Goal: Check status

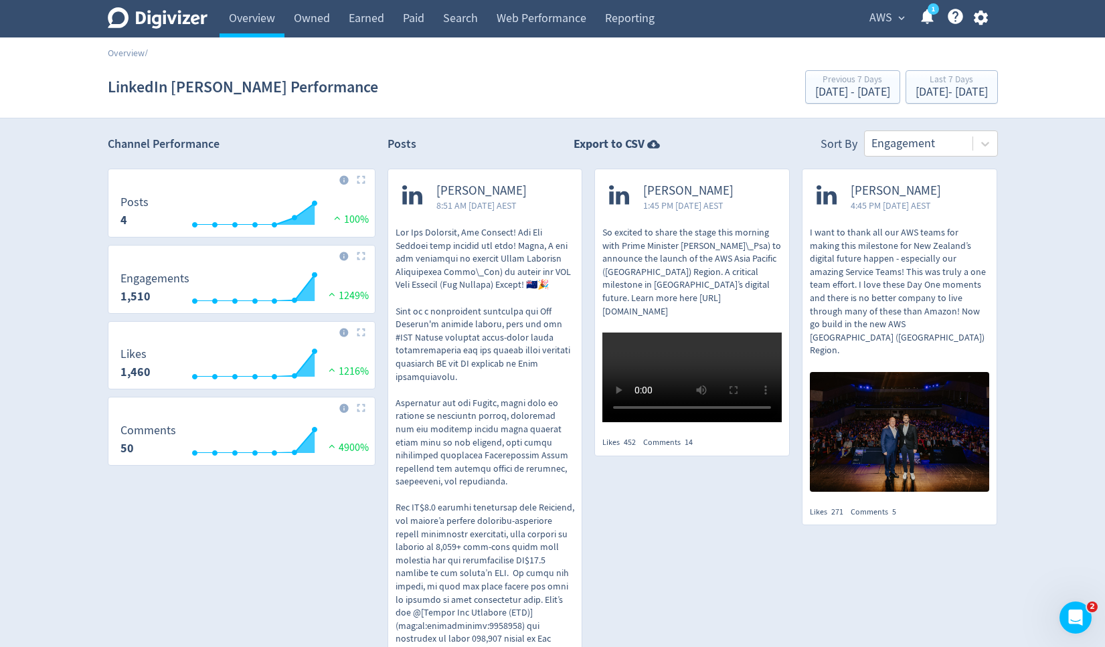
click at [888, 15] on span "AWS" at bounding box center [880, 17] width 23 height 21
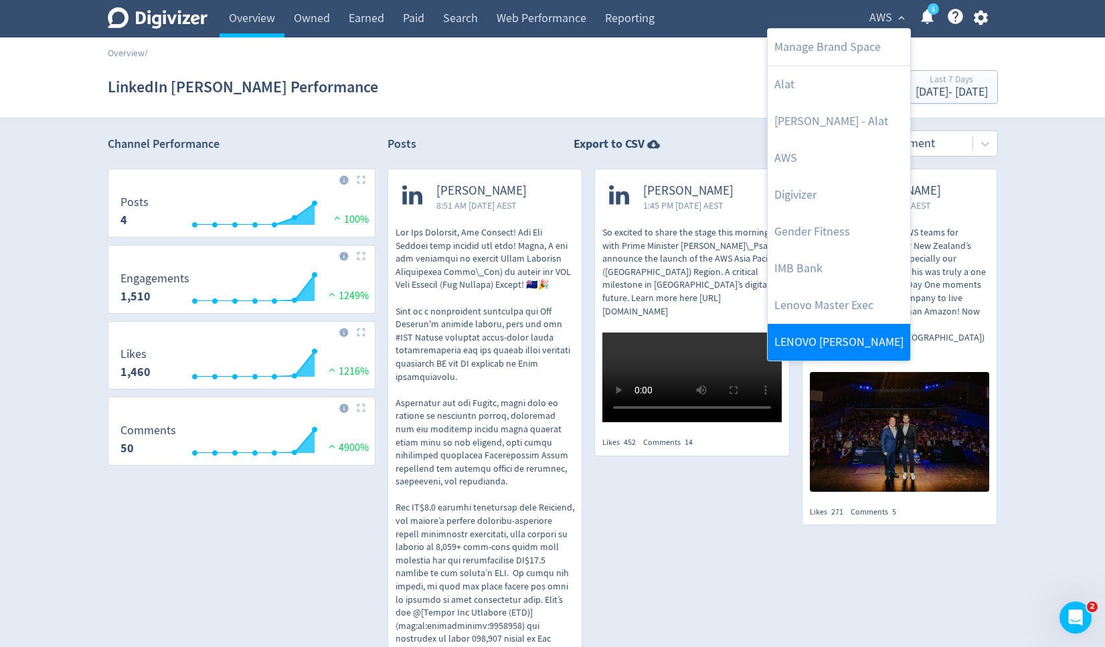
click at [819, 330] on link "LENOVO [PERSON_NAME]" at bounding box center [838, 342] width 142 height 37
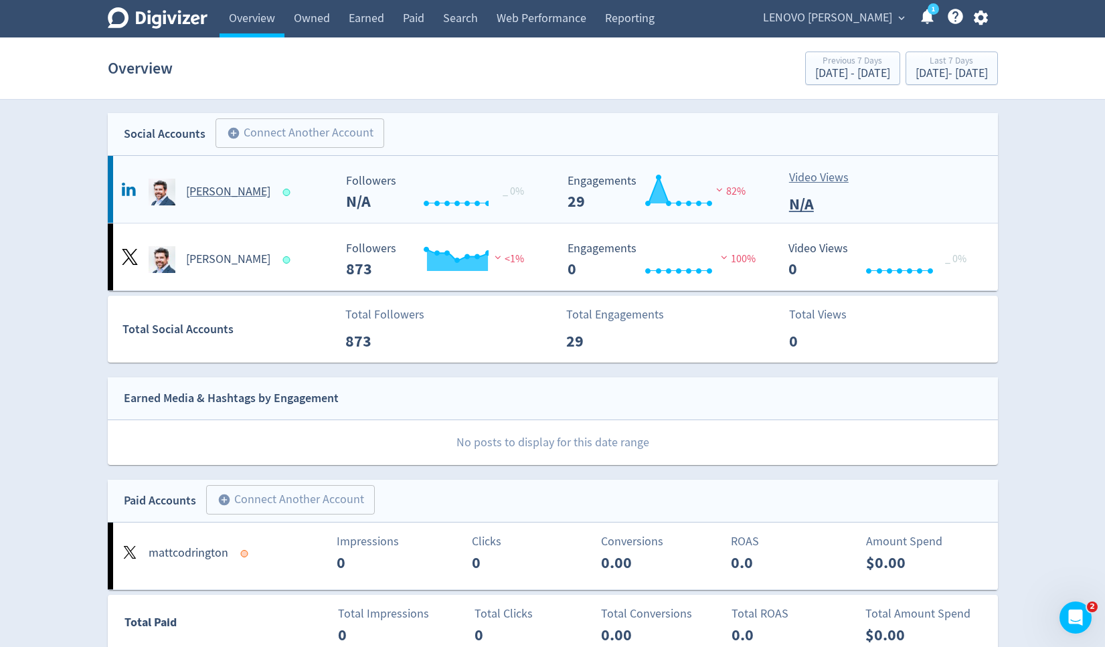
click at [242, 194] on h5 "Matt Codrington" at bounding box center [228, 192] width 84 height 16
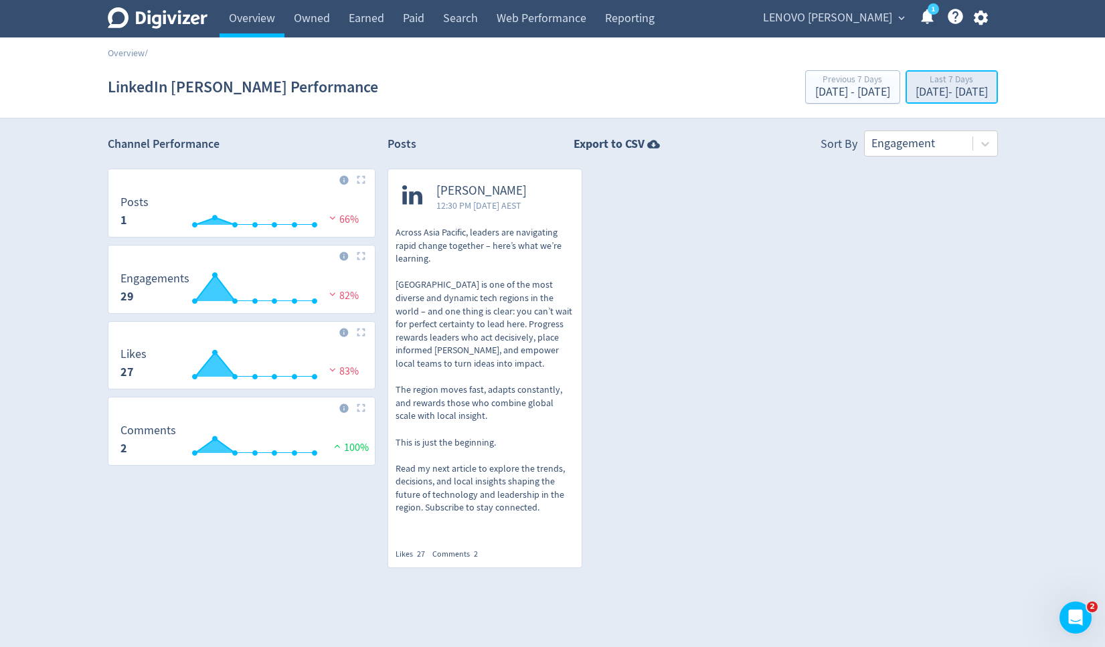
click at [915, 86] on div "Last 7 Days" at bounding box center [951, 80] width 72 height 11
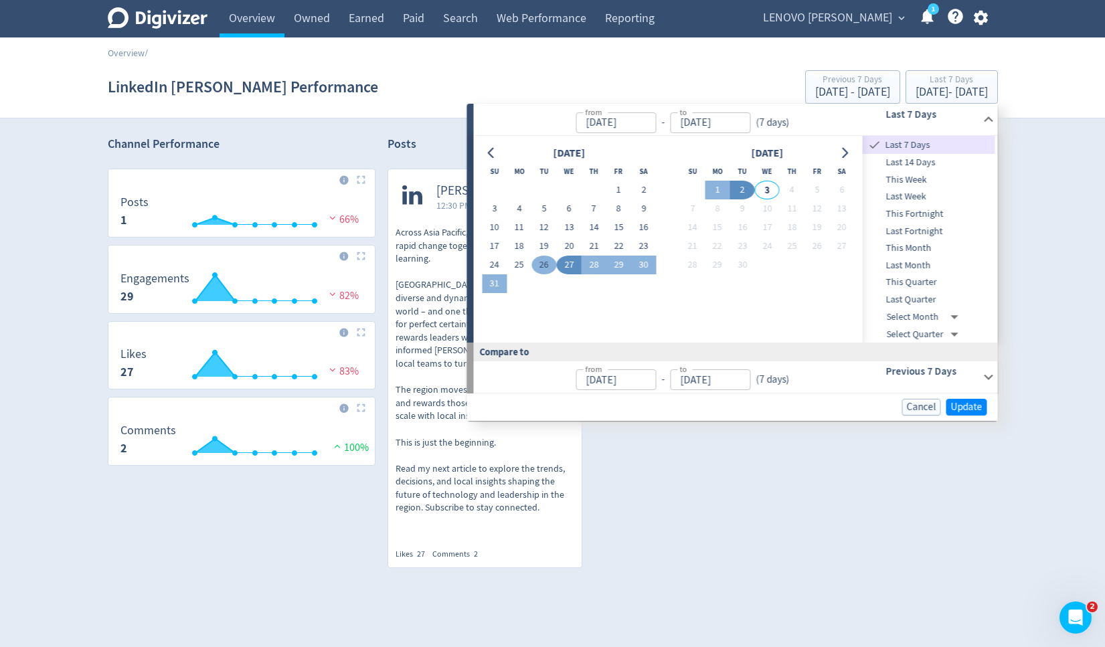
click at [544, 263] on button "26" at bounding box center [543, 265] width 25 height 19
type input "Aug 26, 2025"
click at [744, 189] on button "2" at bounding box center [742, 190] width 25 height 19
type input "Sep 02, 2025"
type input "Aug 18, 2025"
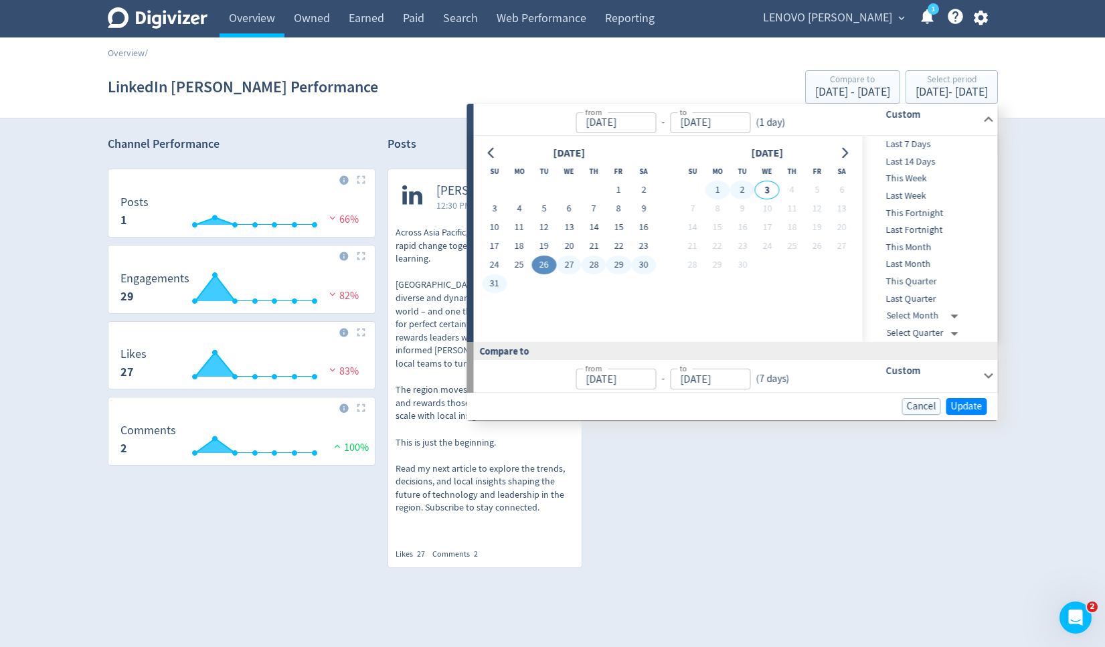
type input "Aug 25, 2025"
click at [964, 407] on span "Update" at bounding box center [966, 406] width 31 height 10
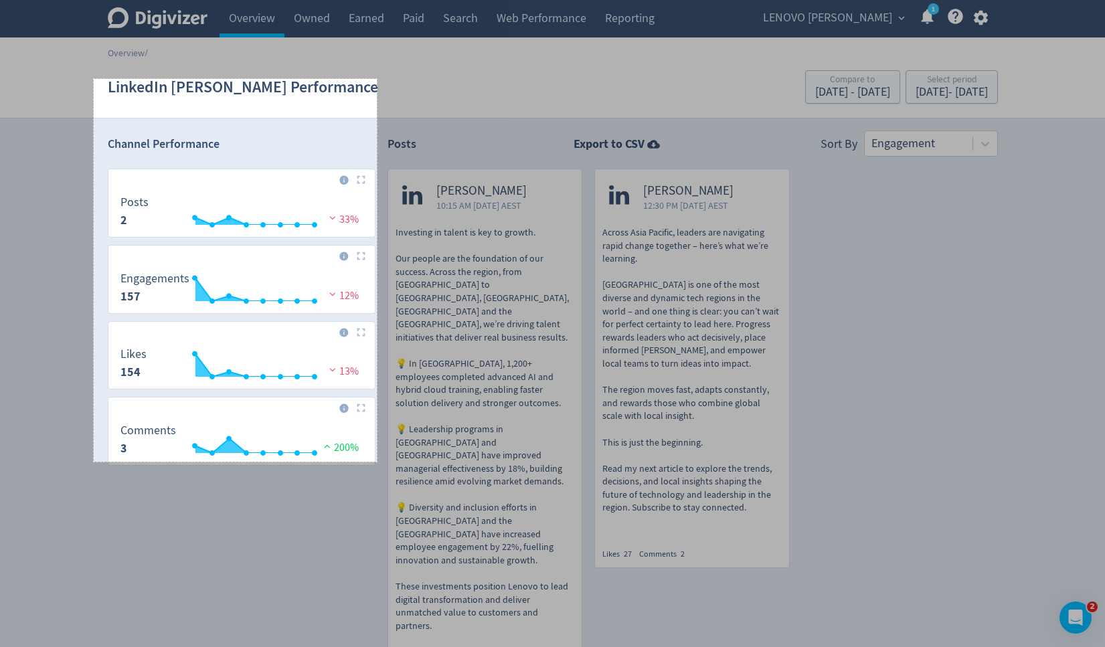
drag, startPoint x: 94, startPoint y: 79, endPoint x: 377, endPoint y: 462, distance: 475.9
click at [377, 462] on div "423 X 572" at bounding box center [552, 417] width 1105 height 835
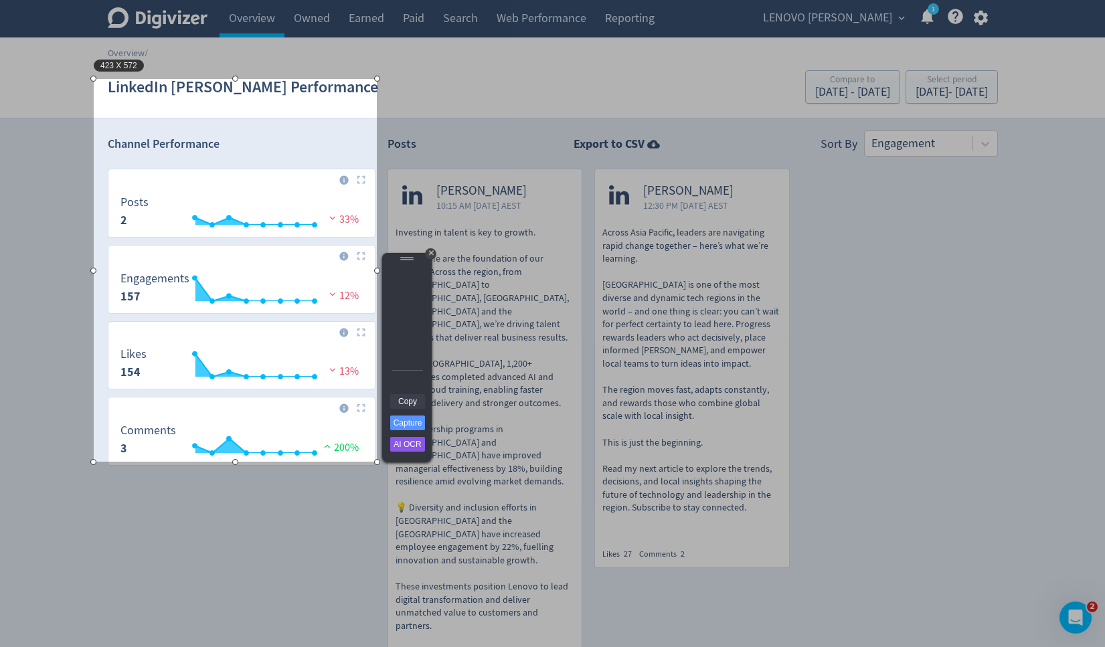
click at [411, 397] on link "Copy" at bounding box center [407, 401] width 35 height 15
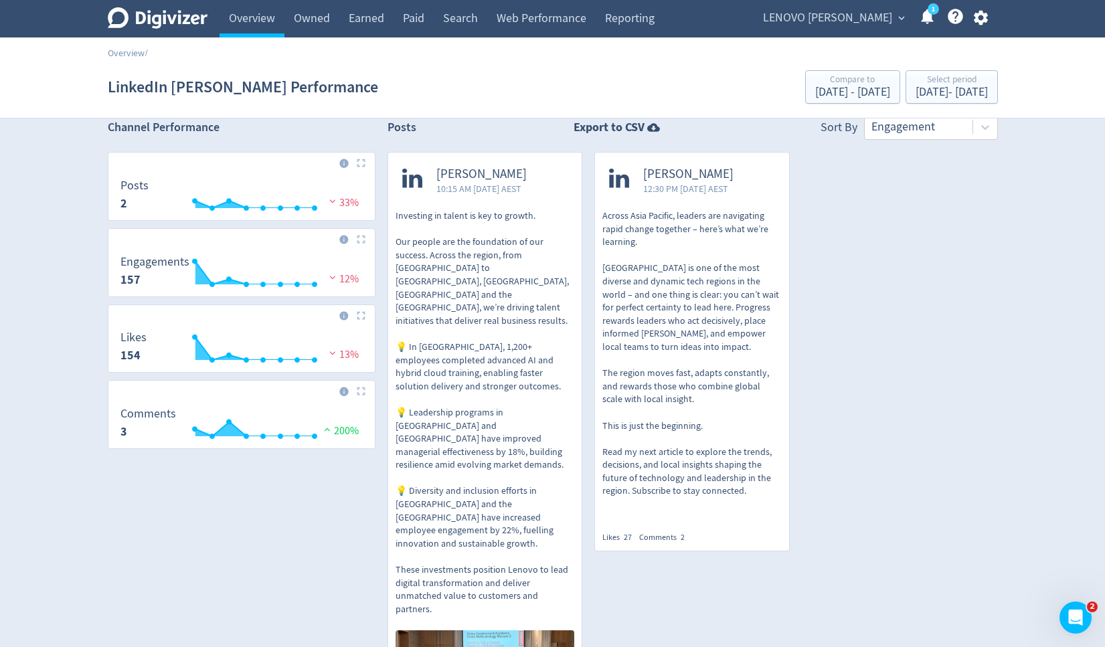
scroll to position [16, 0]
click at [836, 8] on span "LENOVO [PERSON_NAME]" at bounding box center [827, 17] width 129 height 21
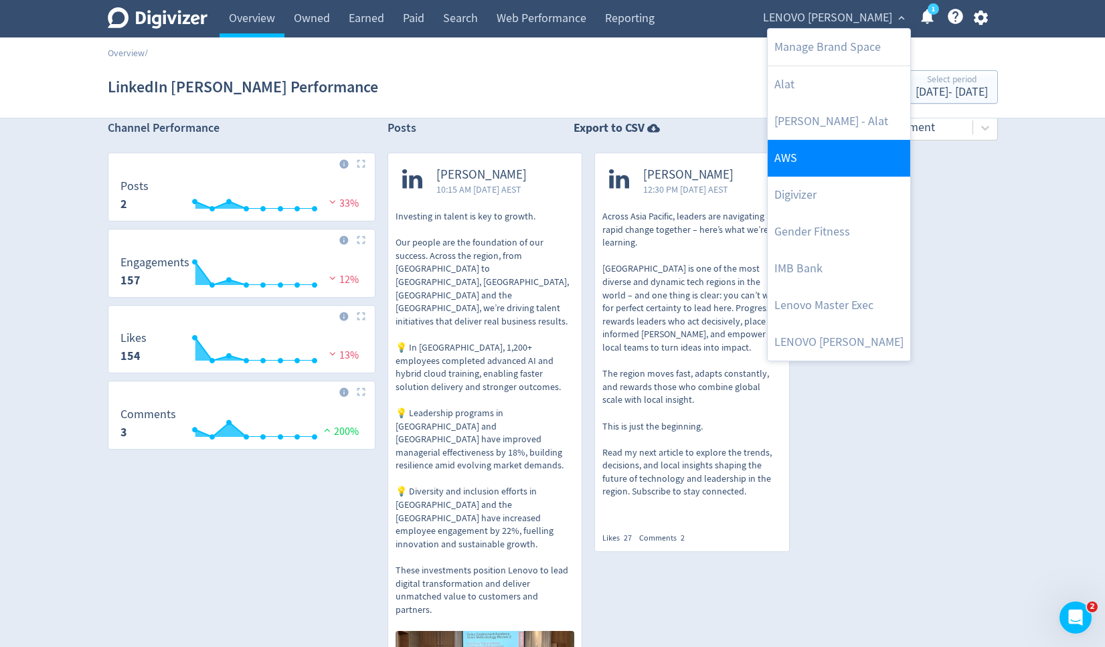
click at [808, 167] on link "AWS" at bounding box center [838, 158] width 142 height 37
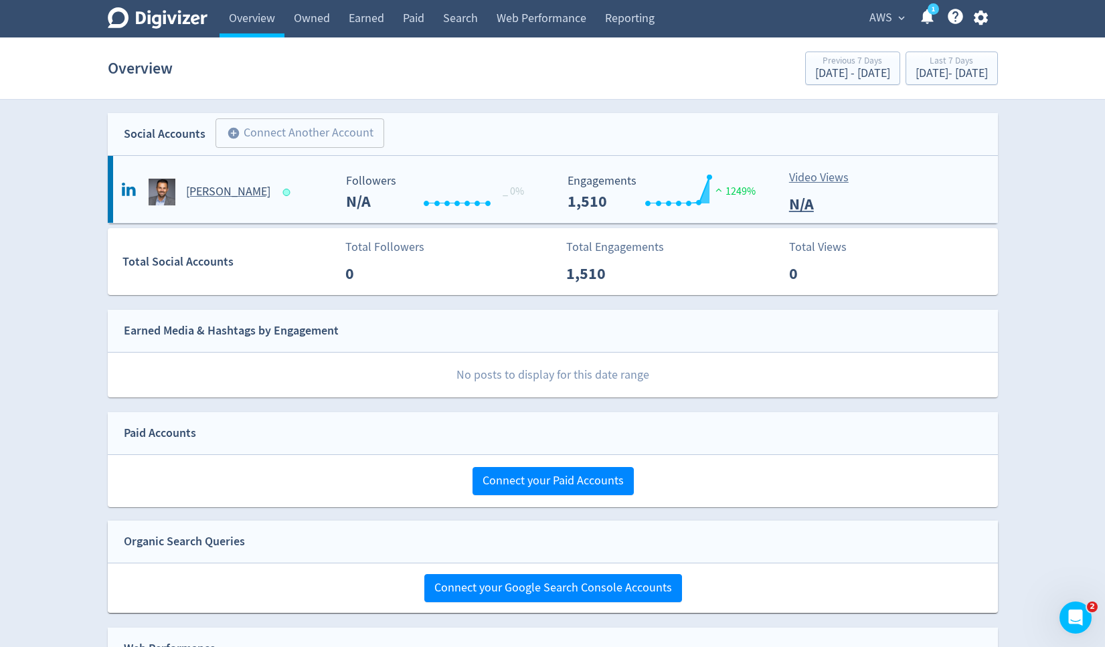
click at [225, 192] on h5 "Manuel Bohnet" at bounding box center [228, 192] width 84 height 16
